Goal: Task Accomplishment & Management: Use online tool/utility

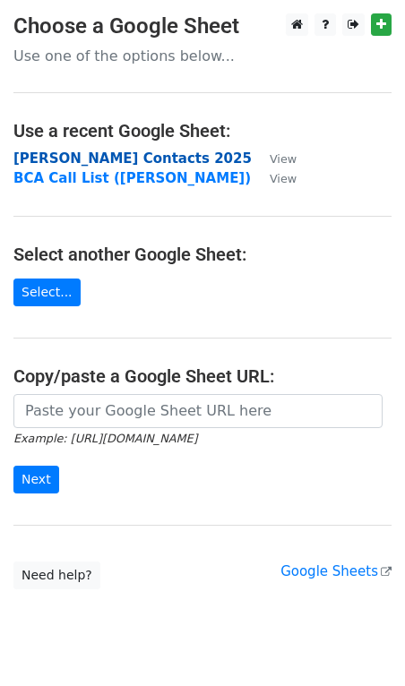
click at [115, 158] on strong "[PERSON_NAME] Contacts 2025" at bounding box center [132, 158] width 238 height 16
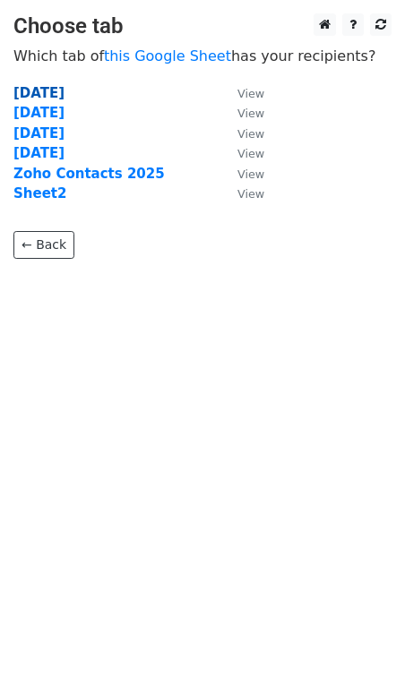
click at [41, 90] on strong "28 Aug 2025" at bounding box center [38, 93] width 51 height 16
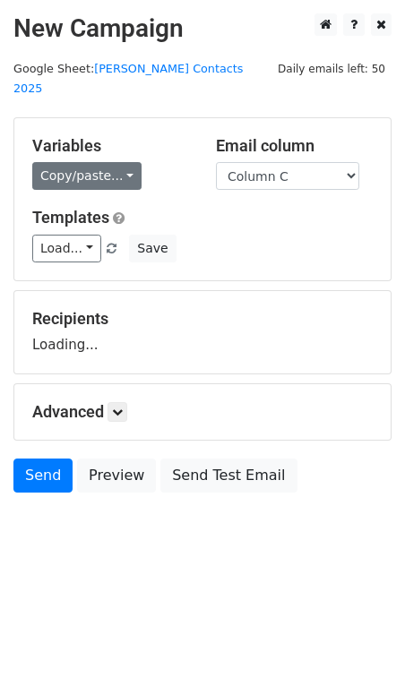
click at [86, 162] on link "Copy/paste..." at bounding box center [86, 176] width 109 height 28
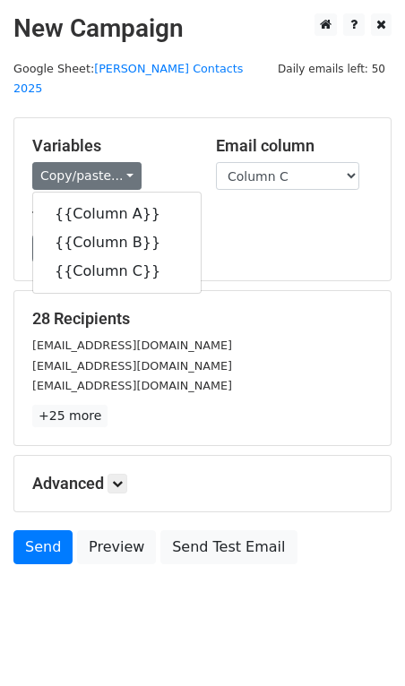
click at [253, 235] on div "Load... No templates saved Save" at bounding box center [202, 249] width 367 height 28
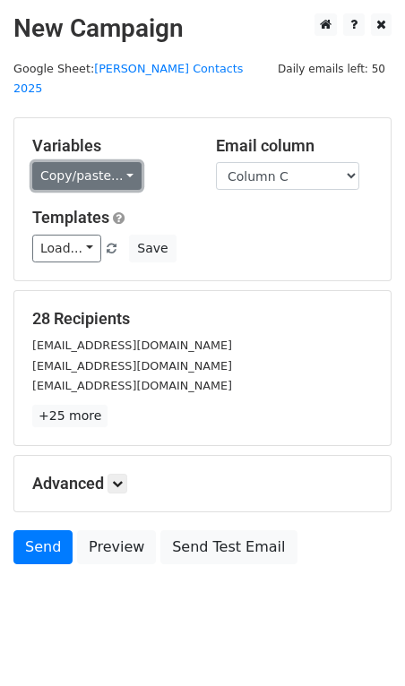
click at [107, 162] on link "Copy/paste..." at bounding box center [86, 176] width 109 height 28
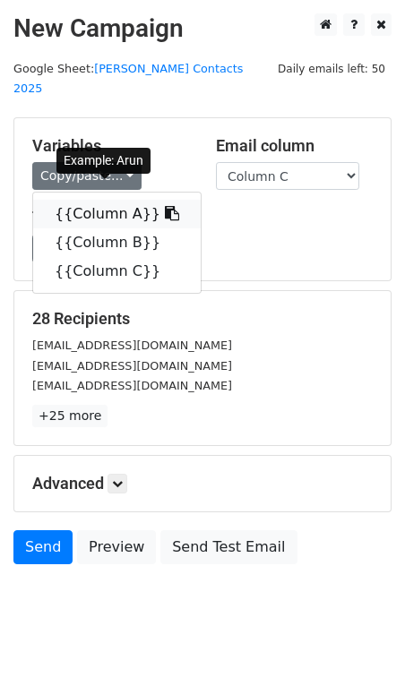
click at [106, 200] on link "{{Column A}}" at bounding box center [116, 214] width 167 height 29
